Goal: Communication & Community: Answer question/provide support

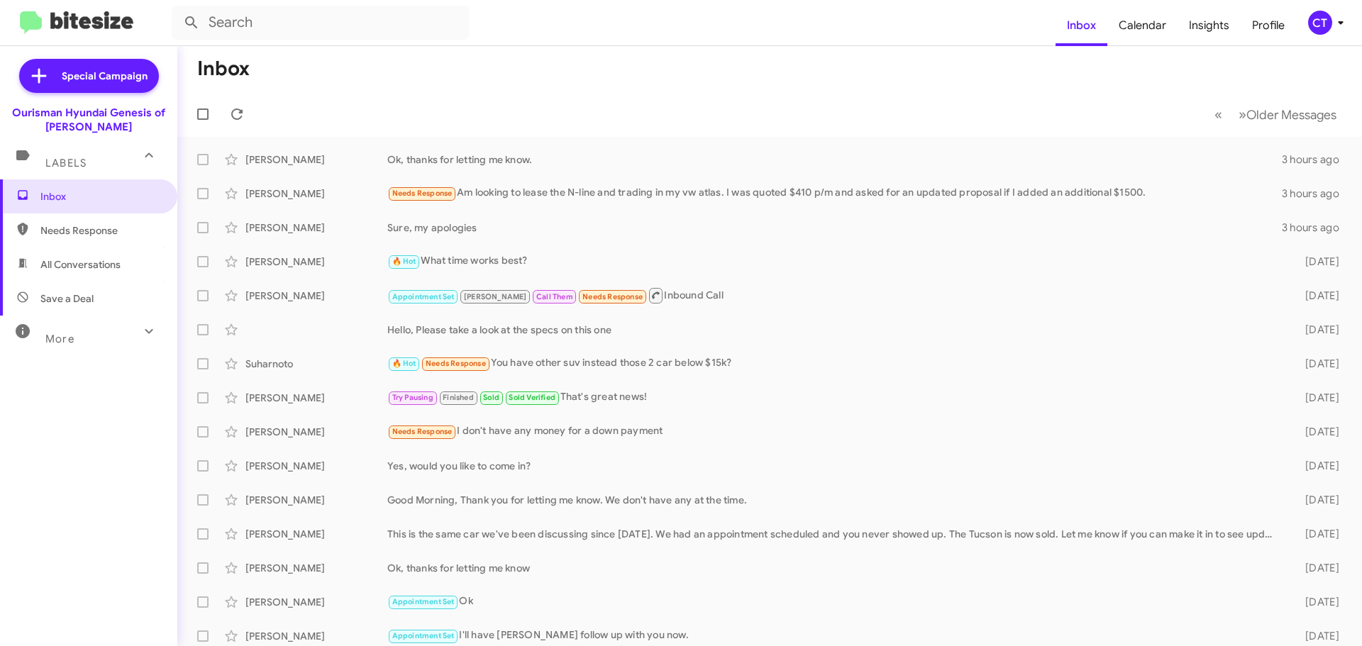
click at [1334, 29] on icon at bounding box center [1340, 22] width 17 height 17
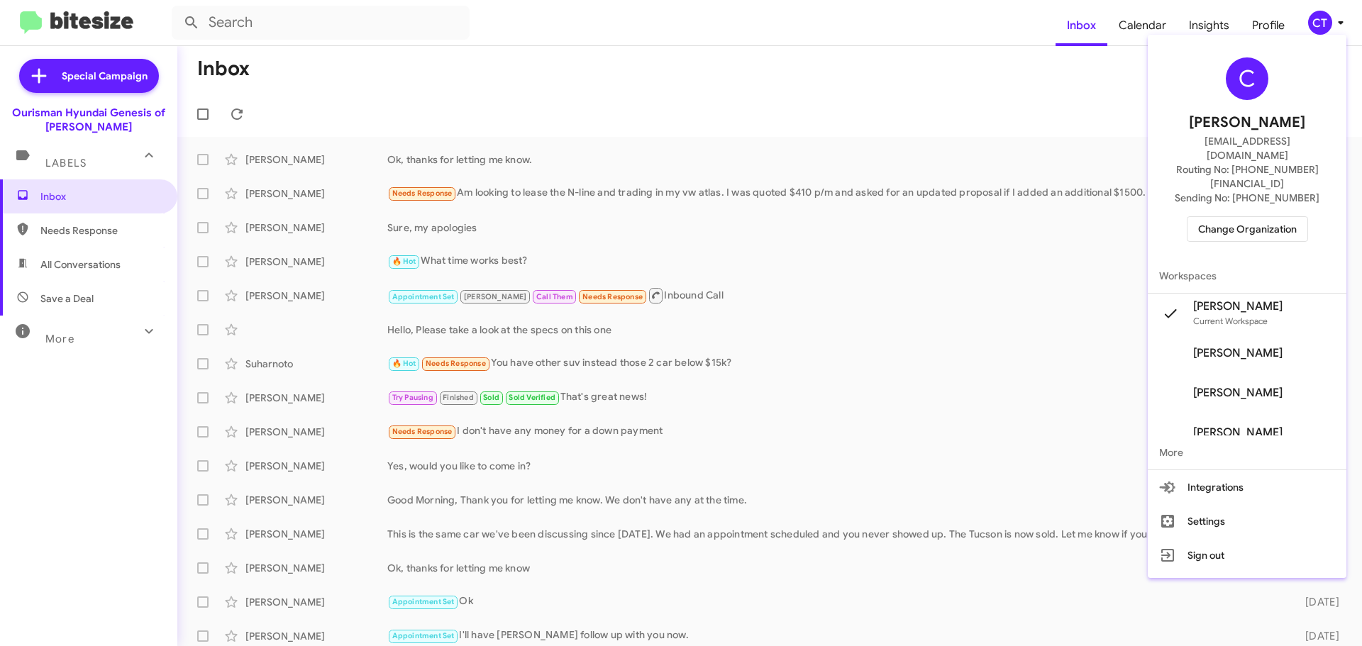
click at [1239, 182] on div "C Ciara Taylor ctaylor@ourismancars.com Routing No: +1 (301) 390-0880 Sending N…" at bounding box center [1247, 149] width 199 height 219
click at [1249, 217] on span "Change Organization" at bounding box center [1247, 229] width 99 height 24
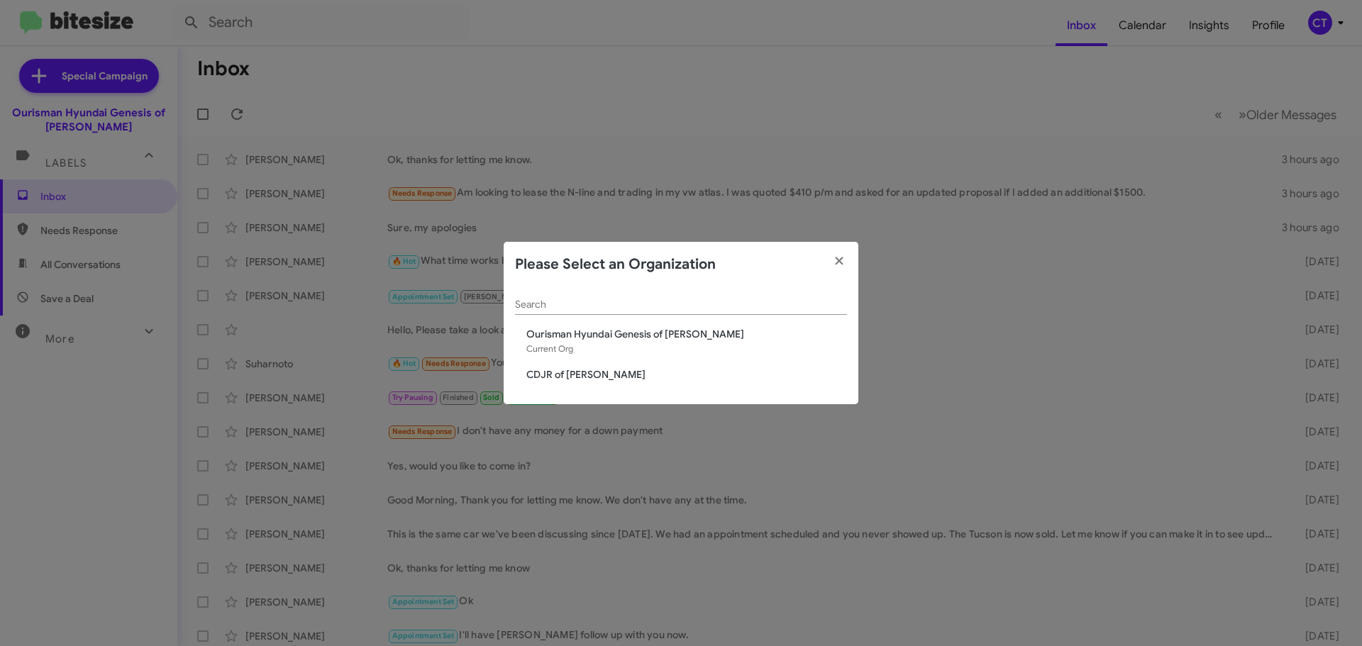
click at [542, 370] on span "CDJR of Bowie" at bounding box center [686, 375] width 321 height 14
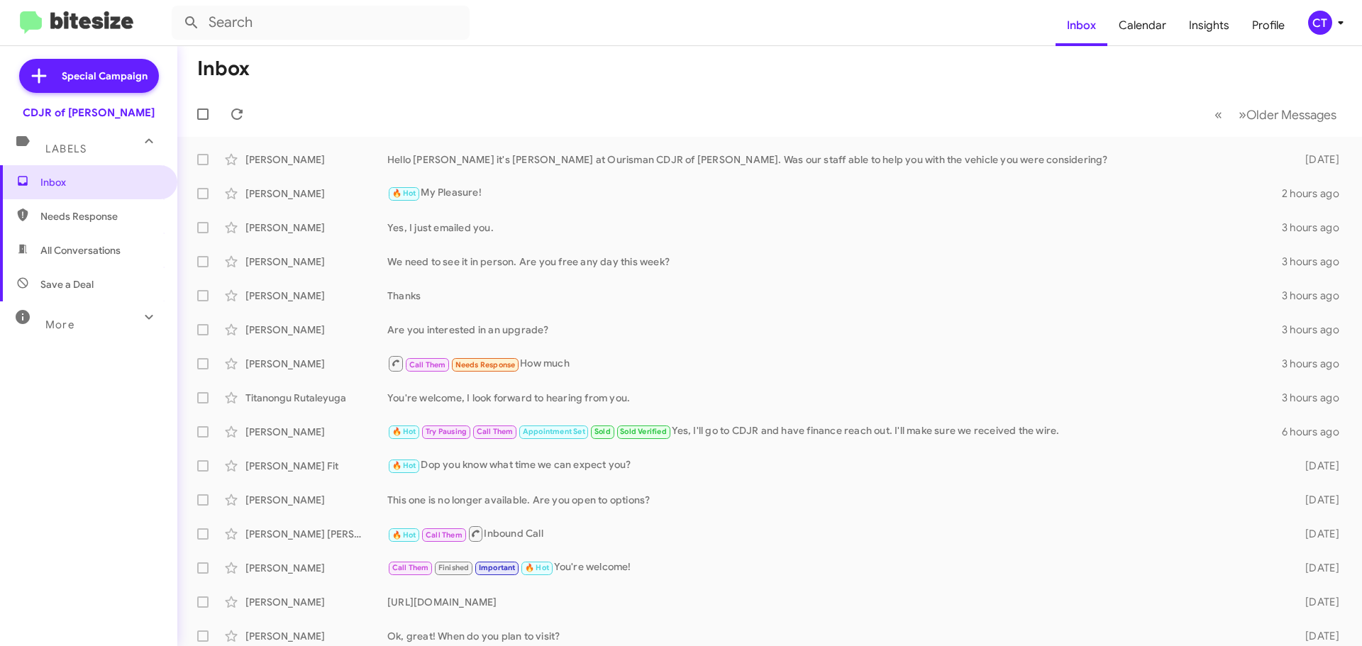
click at [1334, 17] on icon at bounding box center [1340, 22] width 17 height 17
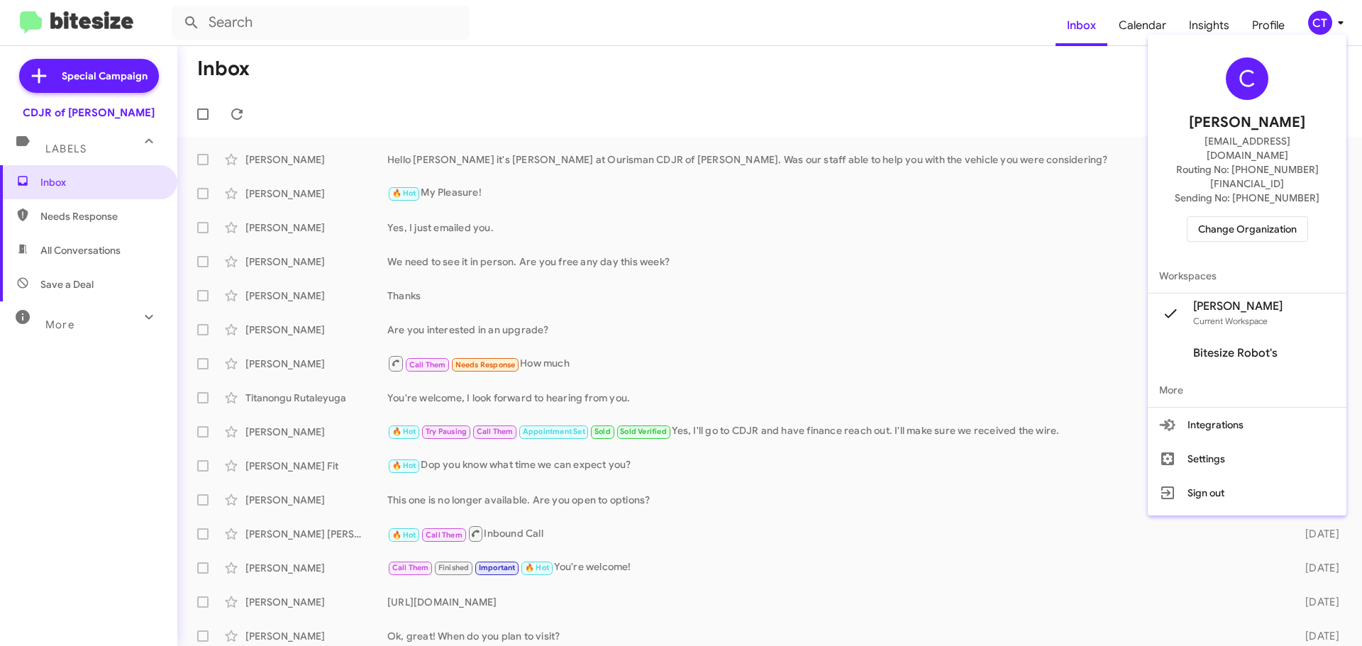
click at [1258, 217] on span "Change Organization" at bounding box center [1247, 229] width 99 height 24
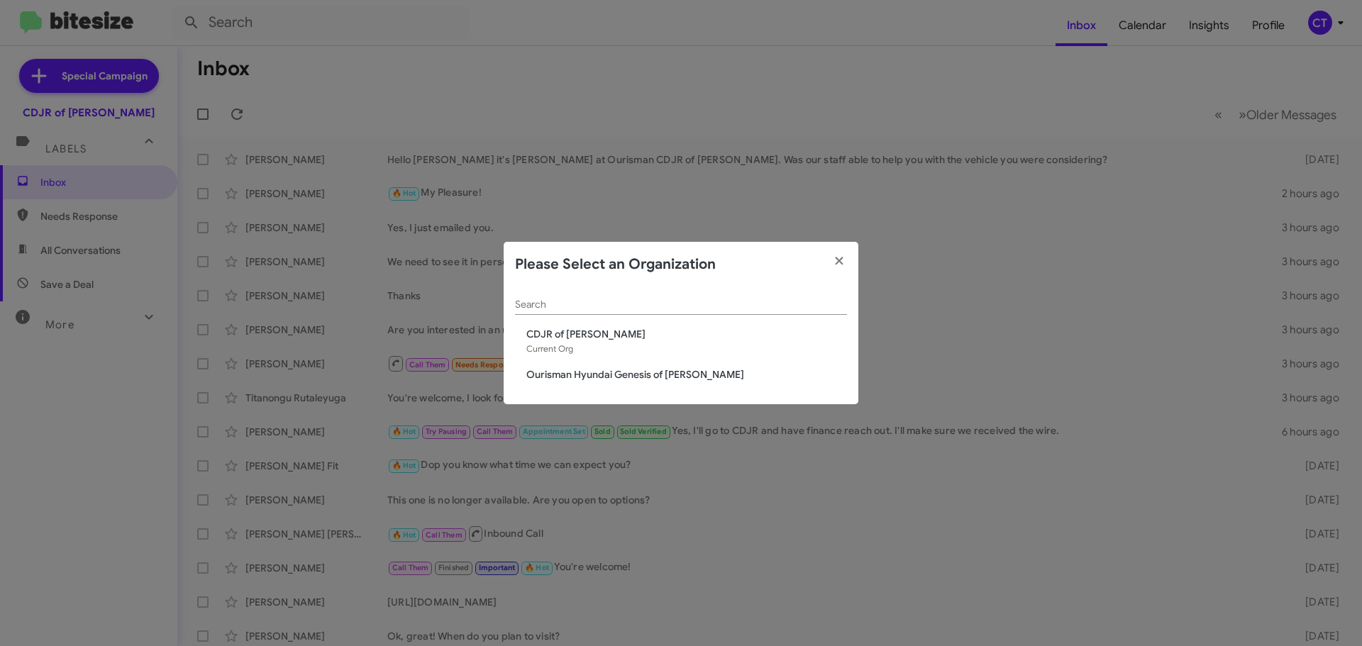
click at [578, 378] on span "Ourisman Hyundai Genesis of [PERSON_NAME]" at bounding box center [686, 375] width 321 height 14
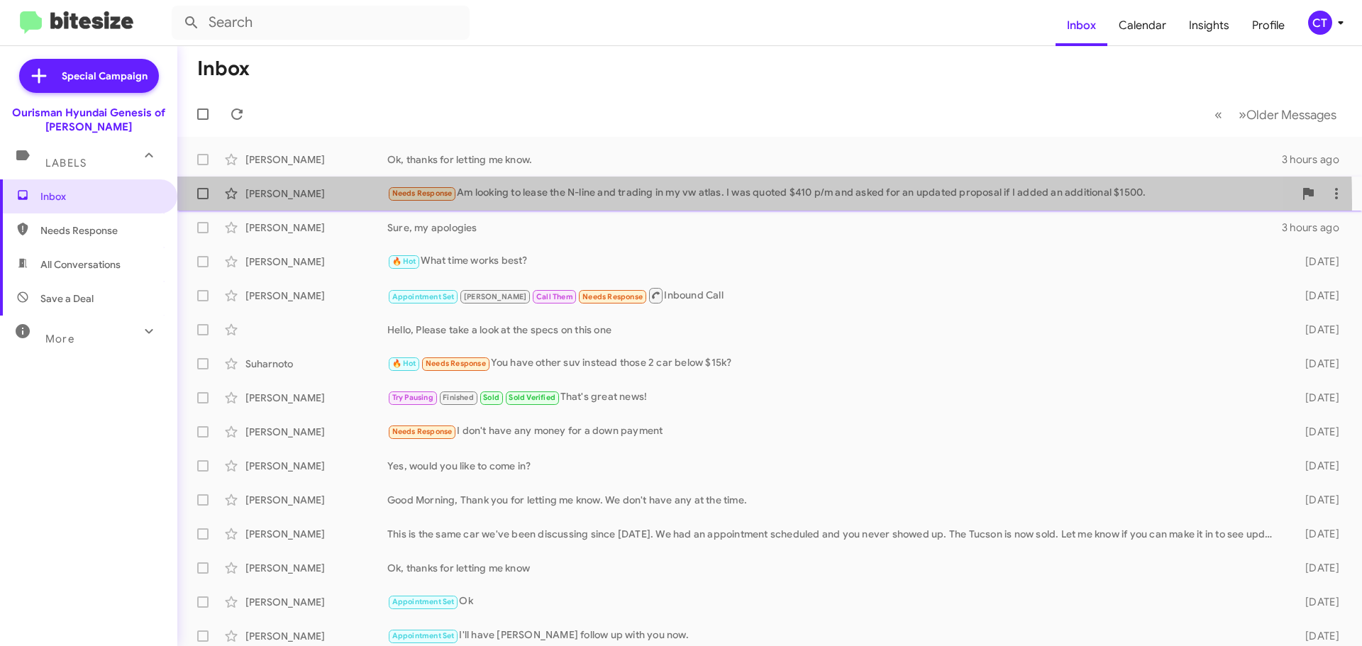
click at [507, 204] on div "Michael Oyugi Needs Response Am looking to lease the N-line and trading in my v…" at bounding box center [770, 194] width 1162 height 28
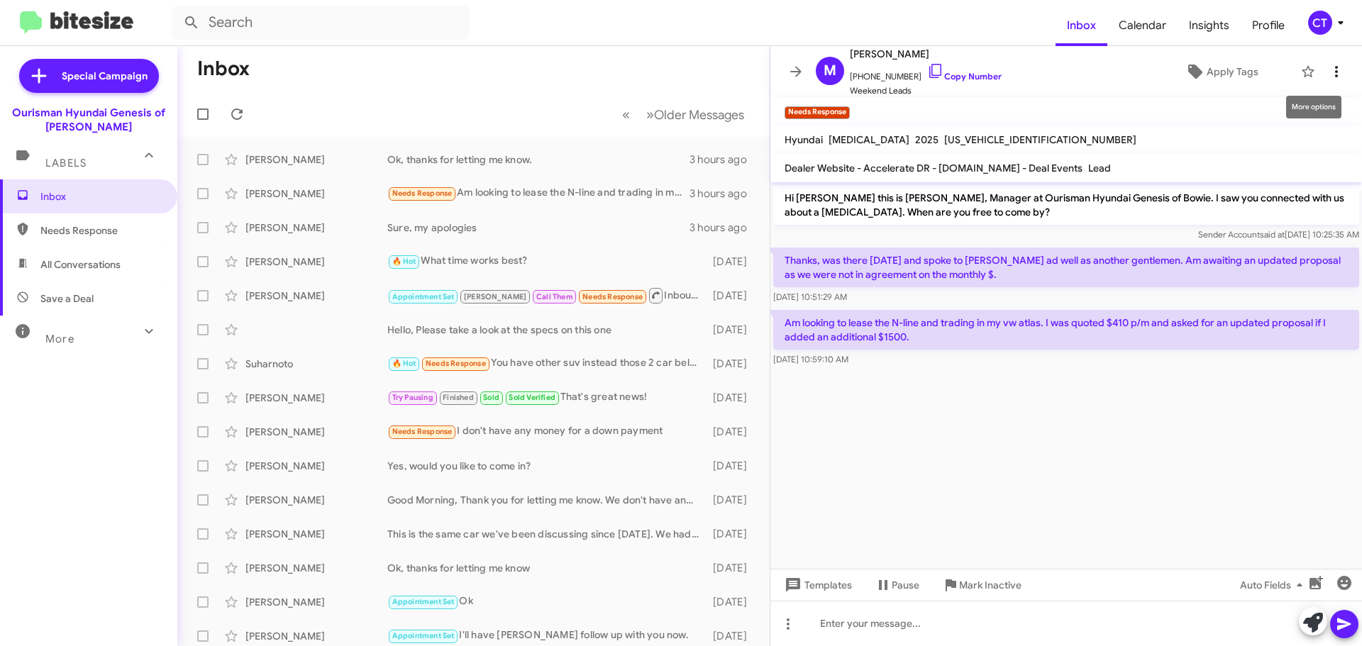
click at [1333, 71] on icon at bounding box center [1336, 71] width 17 height 17
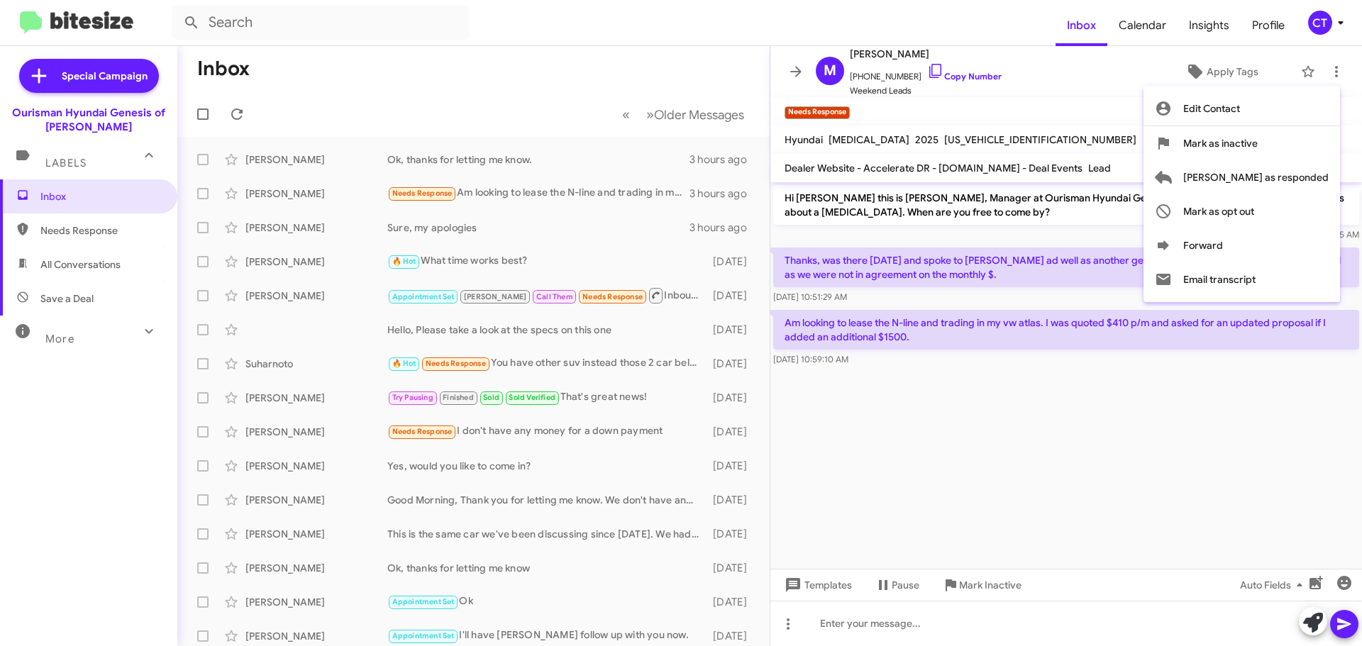
click at [1103, 101] on div at bounding box center [681, 323] width 1362 height 646
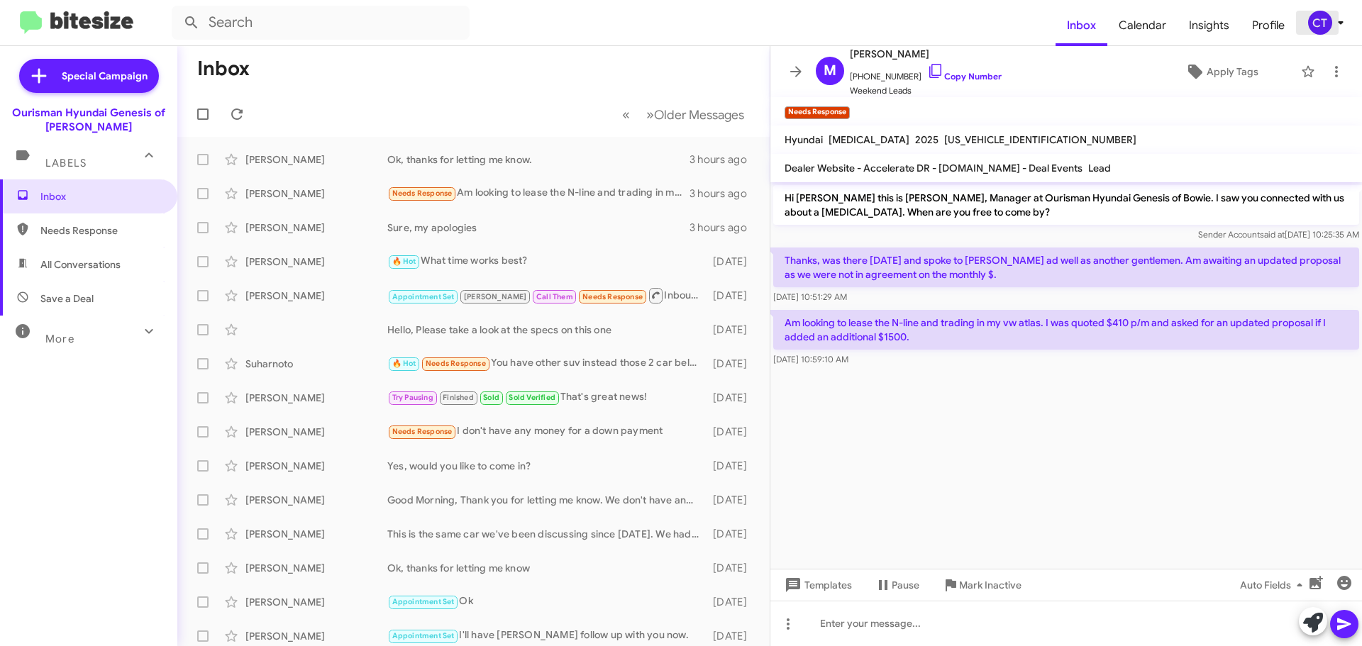
click at [1335, 26] on icon at bounding box center [1340, 22] width 17 height 17
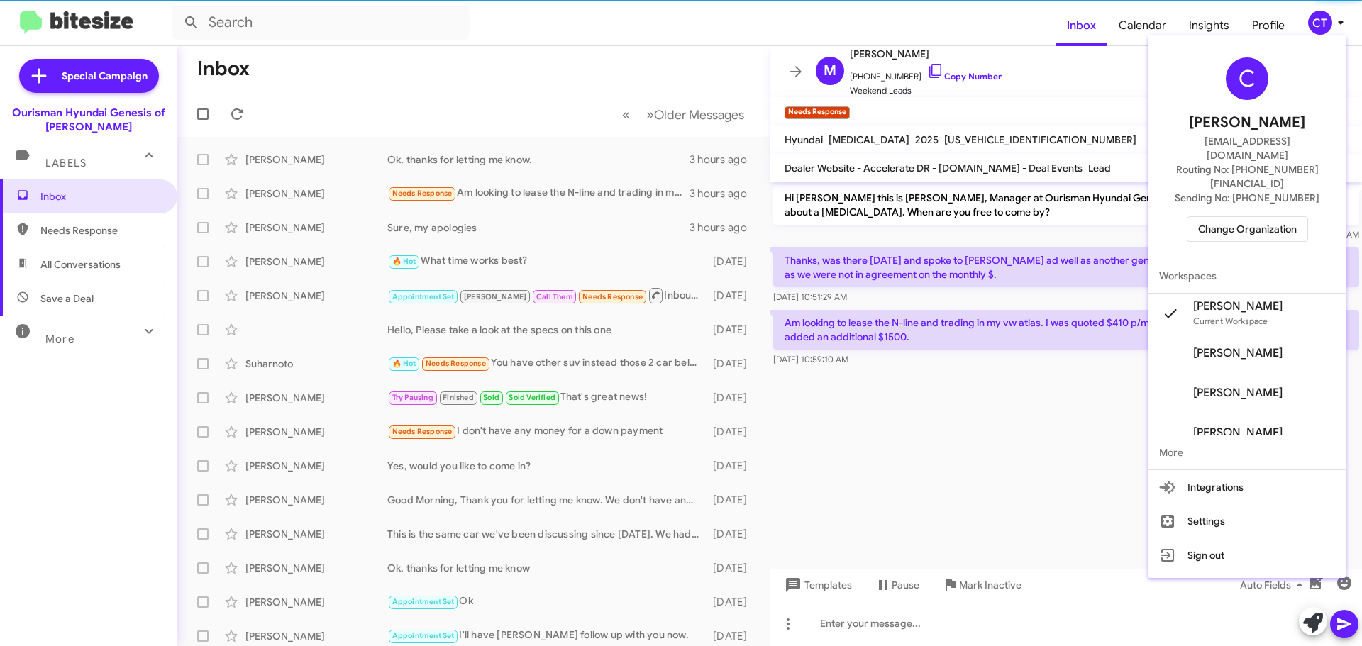
click at [1266, 217] on span "Change Organization" at bounding box center [1247, 229] width 99 height 24
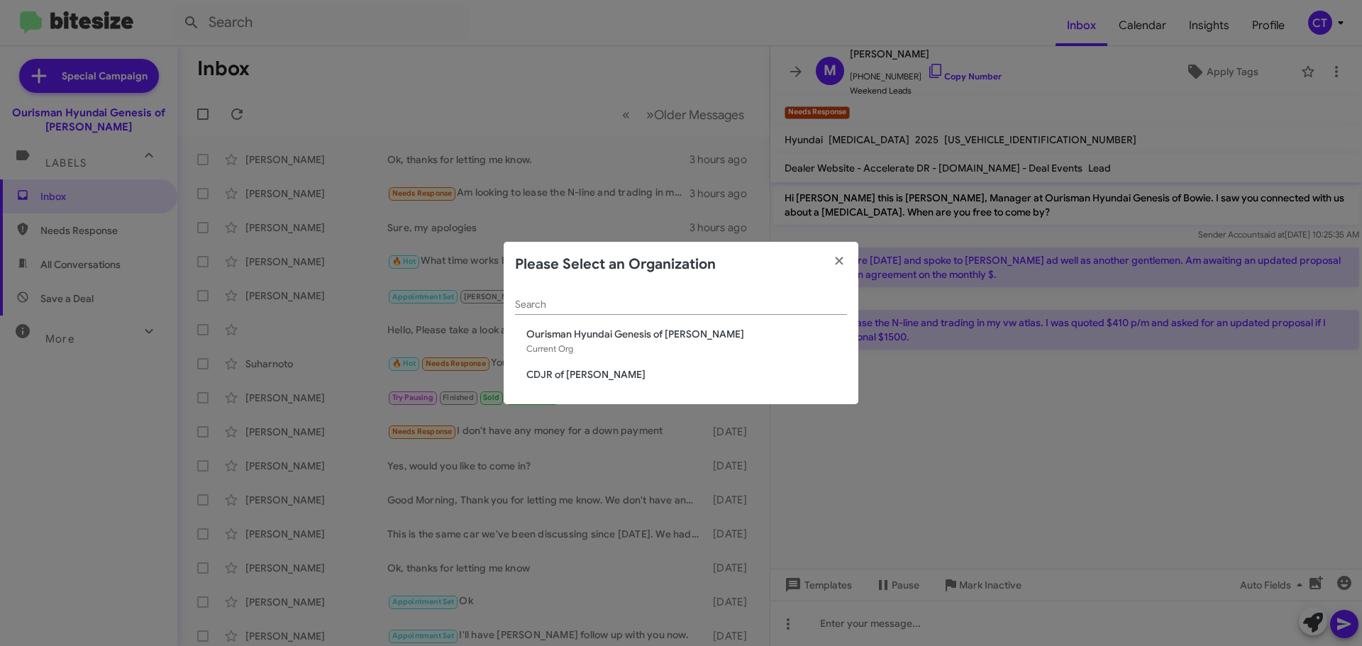
click at [570, 376] on span "CDJR of [PERSON_NAME]" at bounding box center [686, 375] width 321 height 14
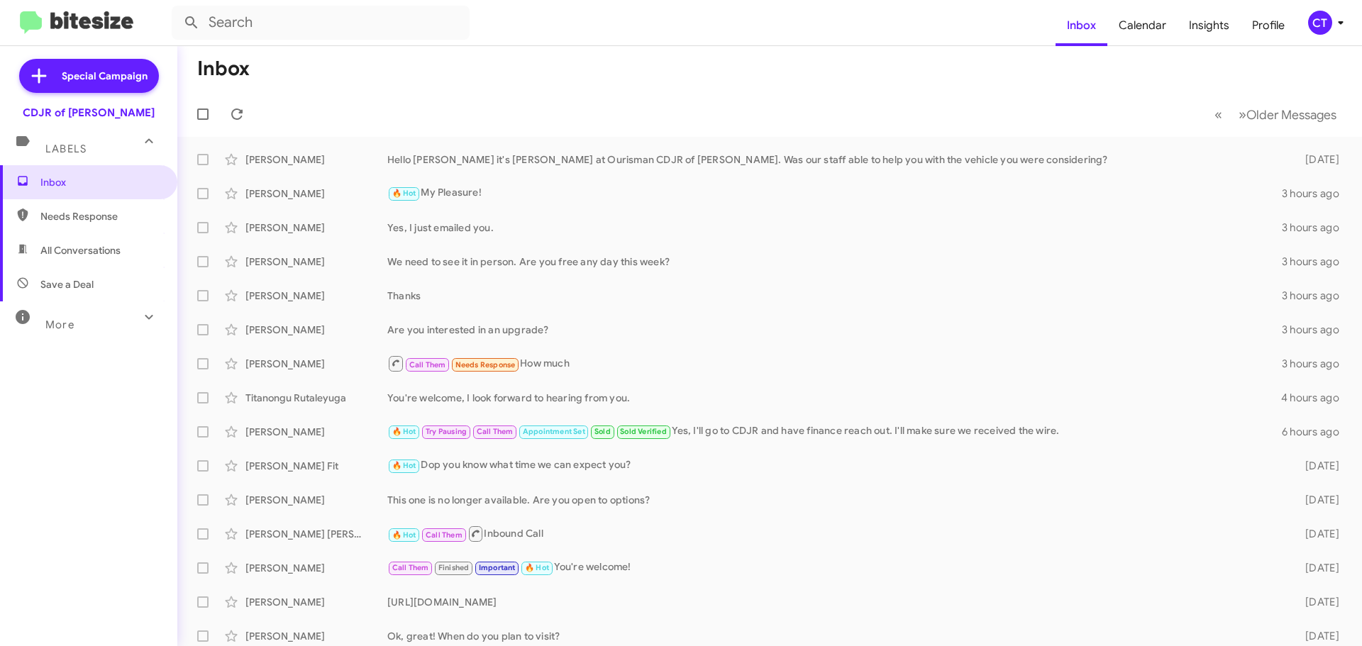
click at [1327, 12] on div "CT" at bounding box center [1320, 23] width 24 height 24
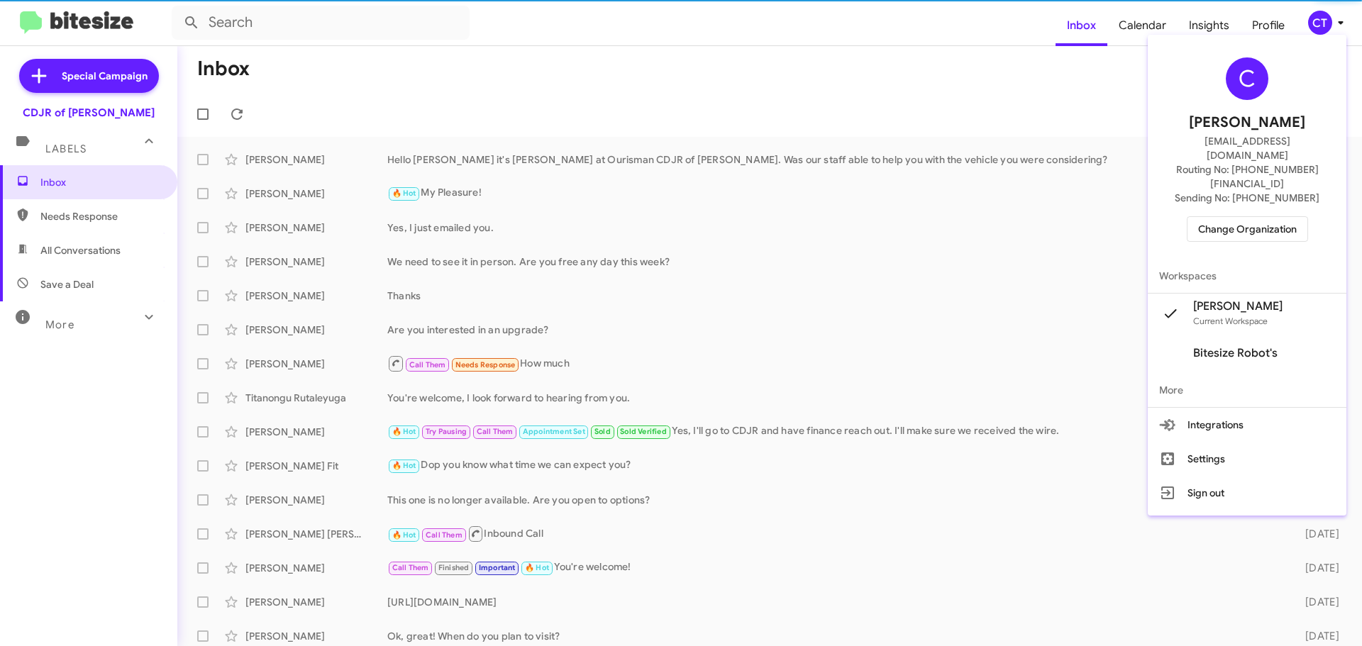
click at [1257, 217] on span "Change Organization" at bounding box center [1247, 229] width 99 height 24
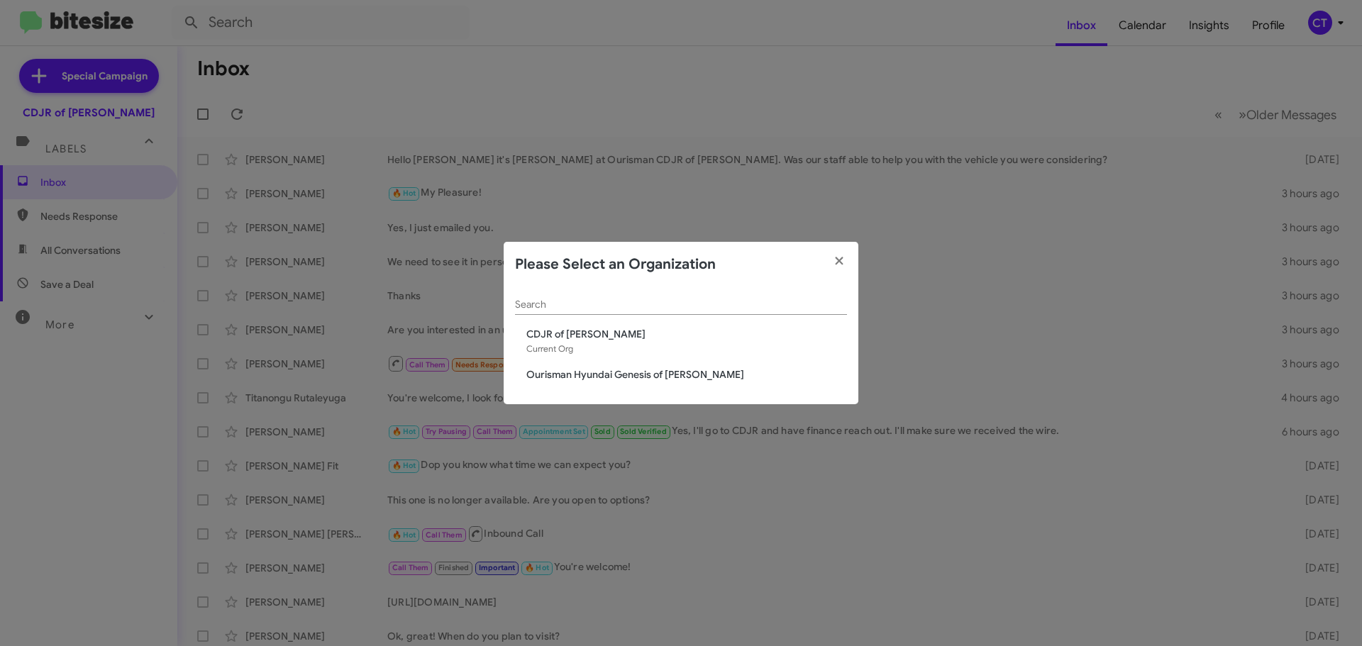
click at [550, 333] on span "CDJR of [PERSON_NAME]" at bounding box center [686, 334] width 321 height 14
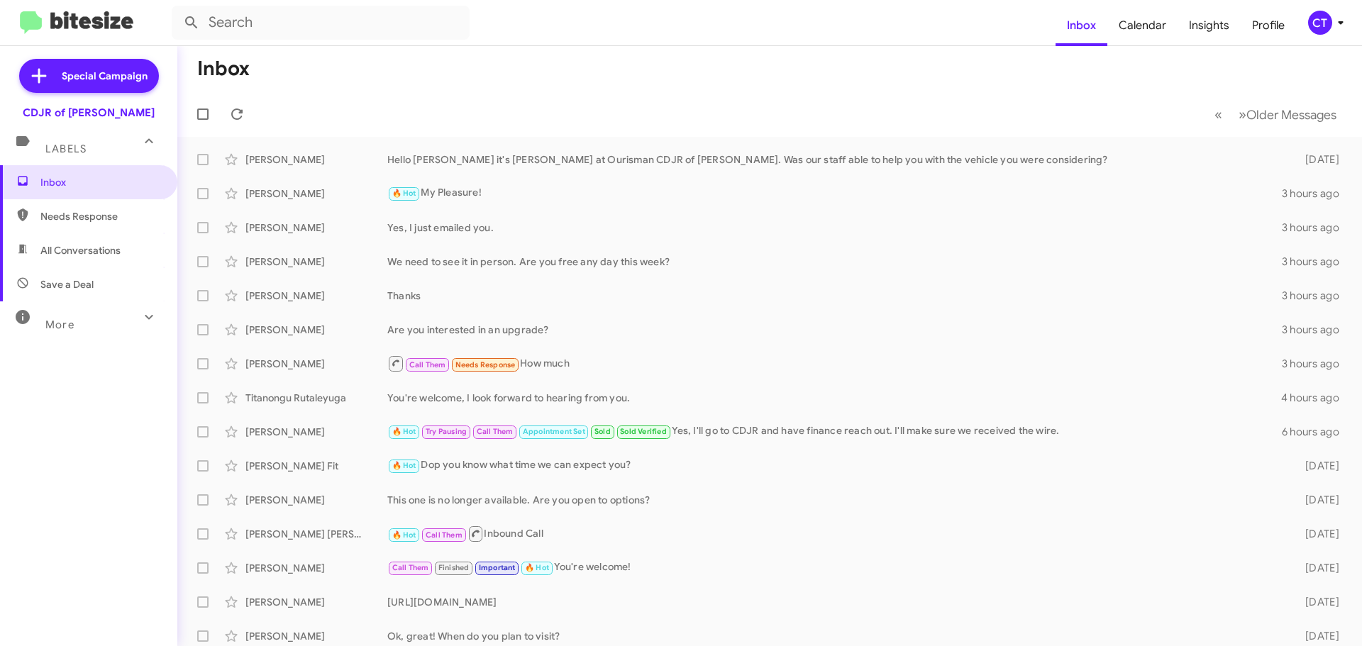
click at [1316, 16] on div "CT" at bounding box center [1320, 23] width 24 height 24
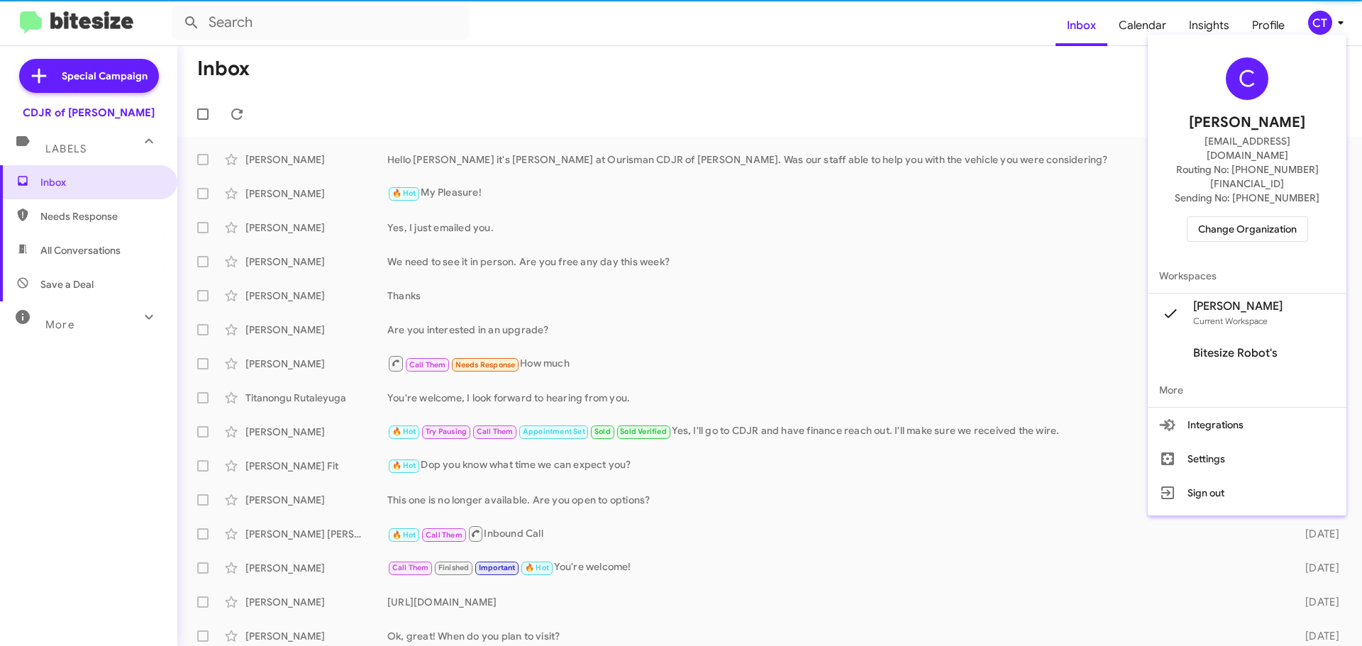
click at [1237, 217] on span "Change Organization" at bounding box center [1247, 229] width 99 height 24
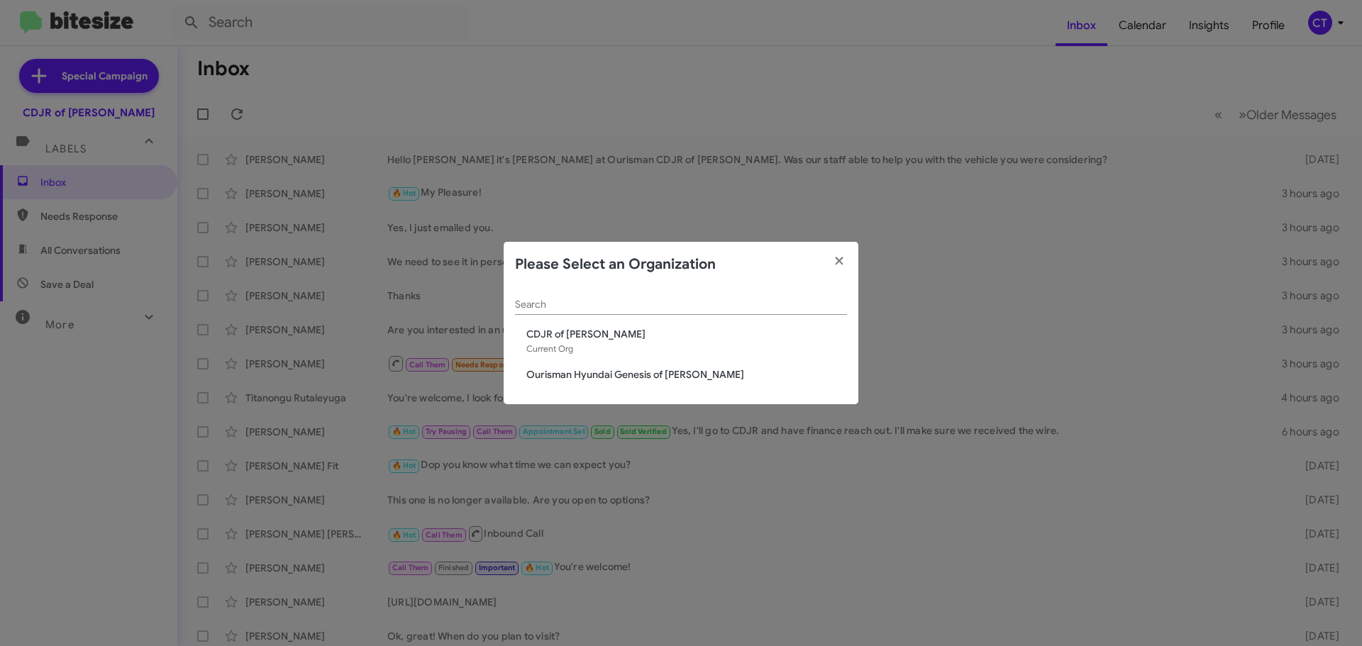
click at [585, 341] on span "CDJR of [PERSON_NAME]" at bounding box center [686, 334] width 321 height 14
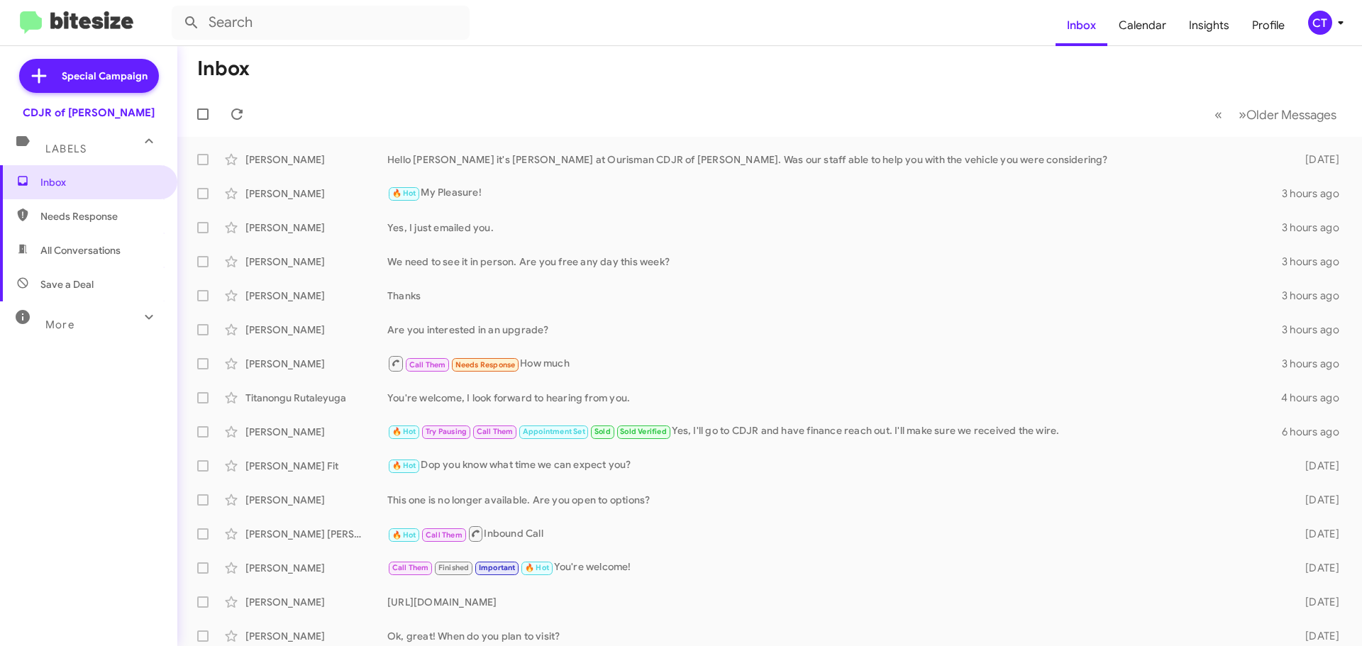
click at [1327, 28] on div "CT" at bounding box center [1320, 23] width 24 height 24
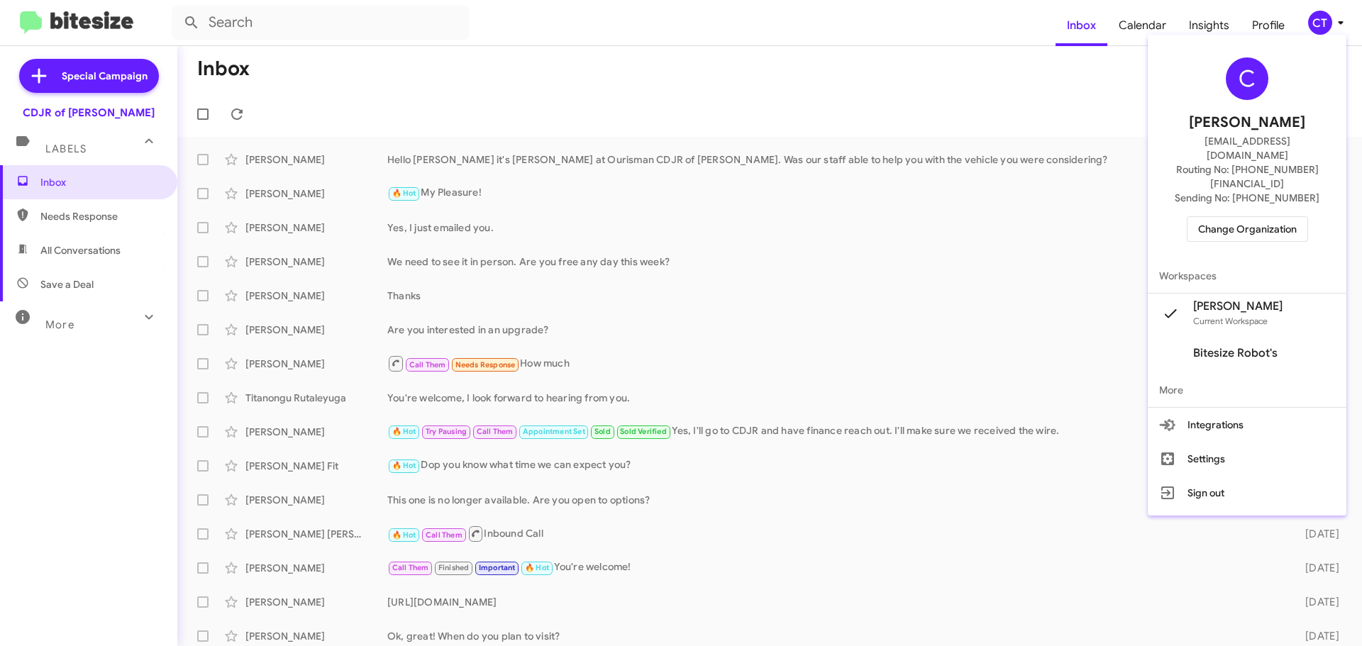
click at [1292, 217] on span "Change Organization" at bounding box center [1247, 229] width 99 height 24
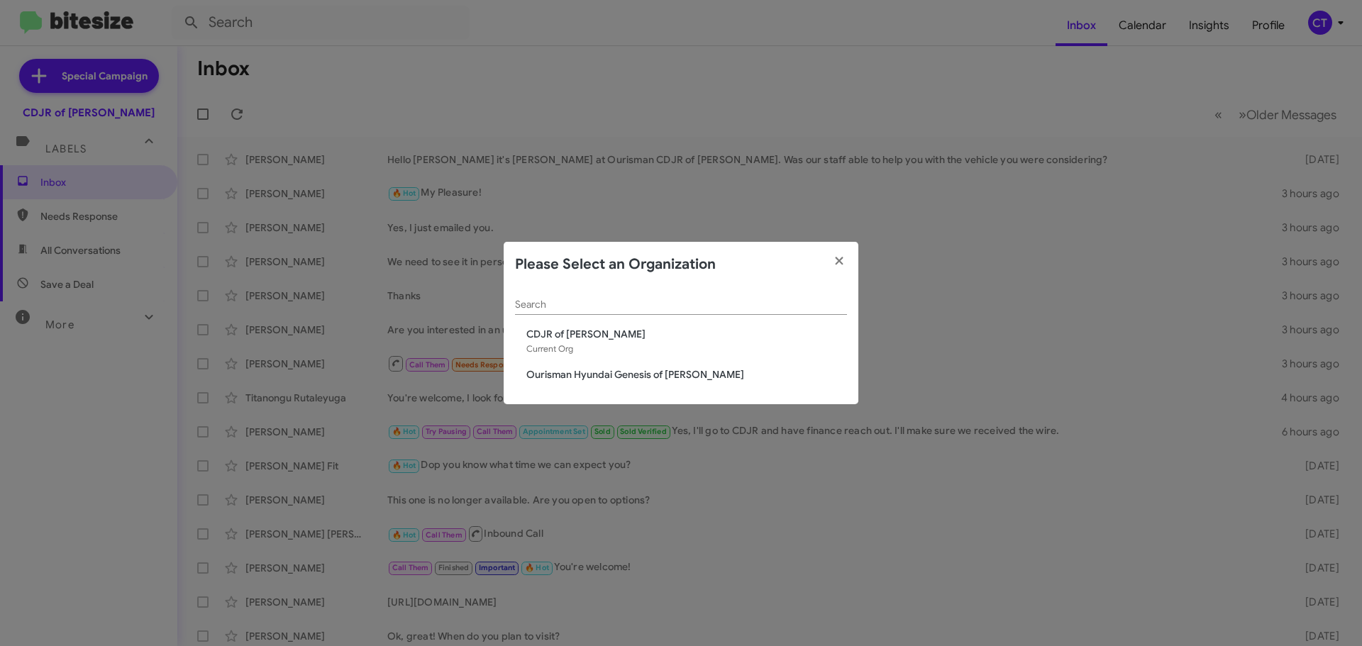
click at [565, 335] on span "CDJR of [PERSON_NAME]" at bounding box center [686, 334] width 321 height 14
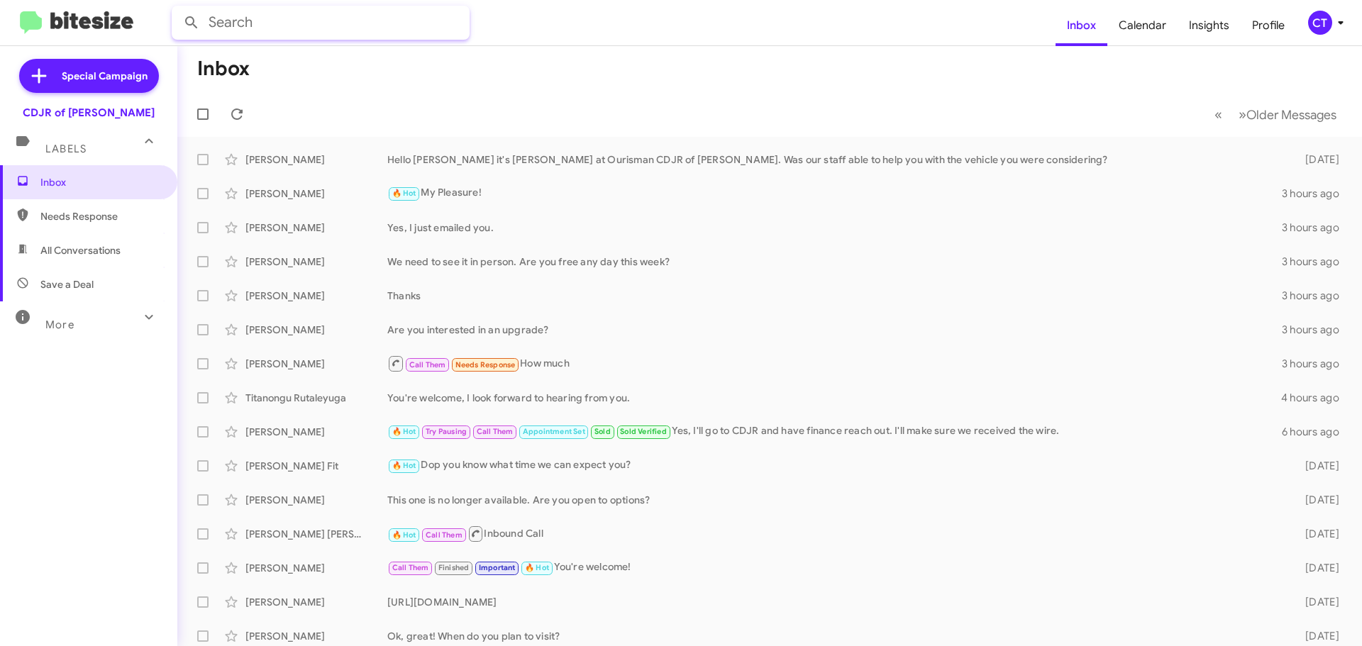
click at [350, 23] on input "text" at bounding box center [321, 23] width 298 height 34
type input "andref"
click at [177, 9] on button at bounding box center [191, 23] width 28 height 28
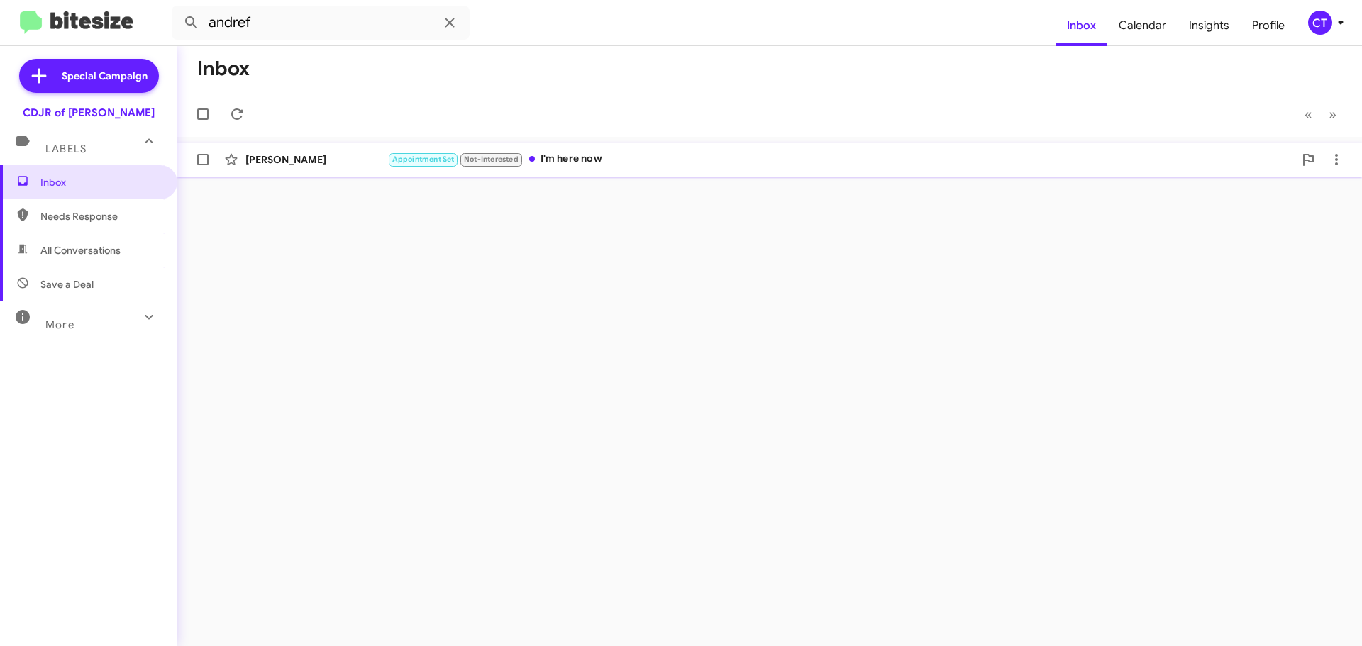
click at [583, 157] on div "Appointment Set Not-Interested I'm here now" at bounding box center [840, 159] width 907 height 16
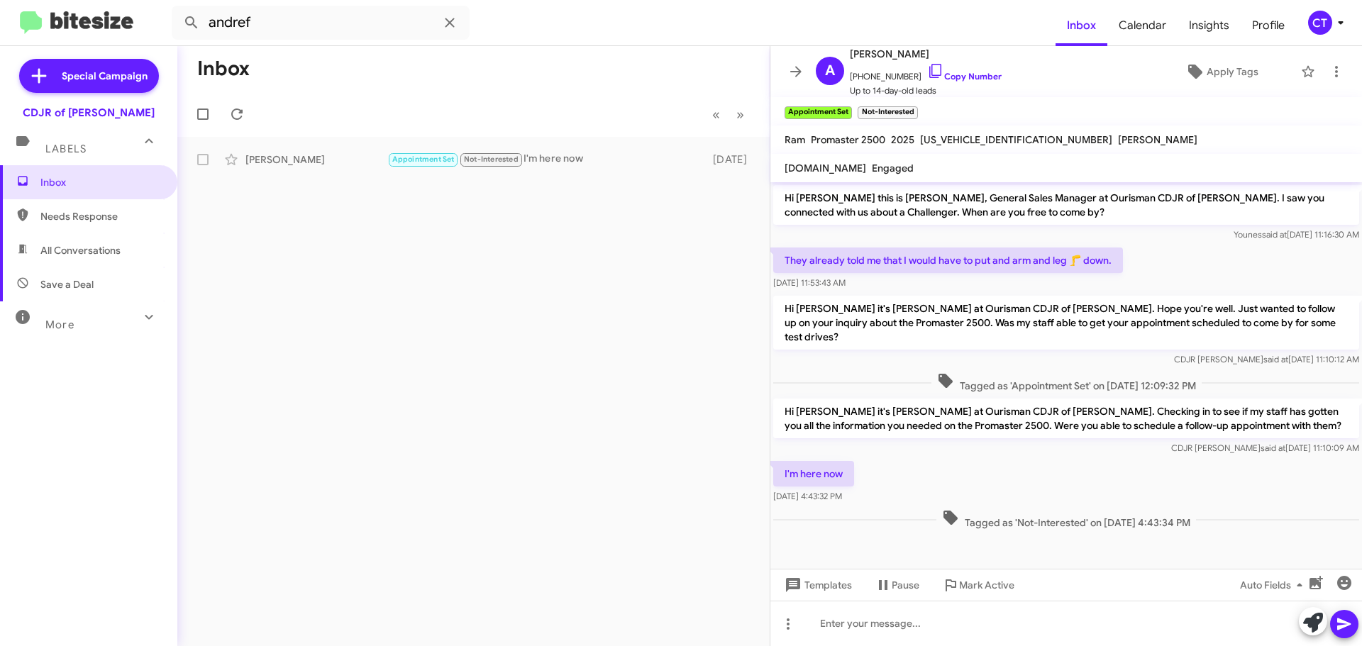
drag, startPoint x: 784, startPoint y: 391, endPoint x: 873, endPoint y: 491, distance: 134.2
click at [873, 491] on div "Hi [PERSON_NAME] this is [PERSON_NAME], General Sales Manager at Ourisman CDJR …" at bounding box center [1067, 357] width 592 height 350
copy div "Hi [PERSON_NAME] it's [PERSON_NAME] at Ourisman CDJR of [PERSON_NAME]. Checking…"
